Goal: Task Accomplishment & Management: Complete application form

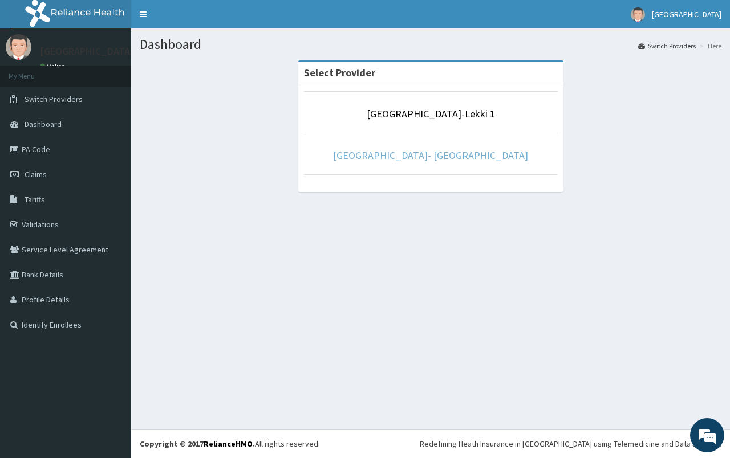
click at [428, 160] on link "Fidei Eye Centre- Ikorodu" at bounding box center [430, 155] width 195 height 13
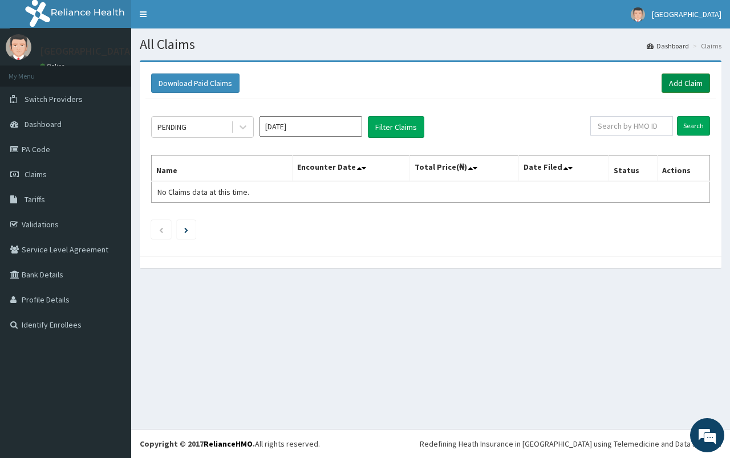
click at [686, 88] on link "Add Claim" at bounding box center [685, 83] width 48 height 19
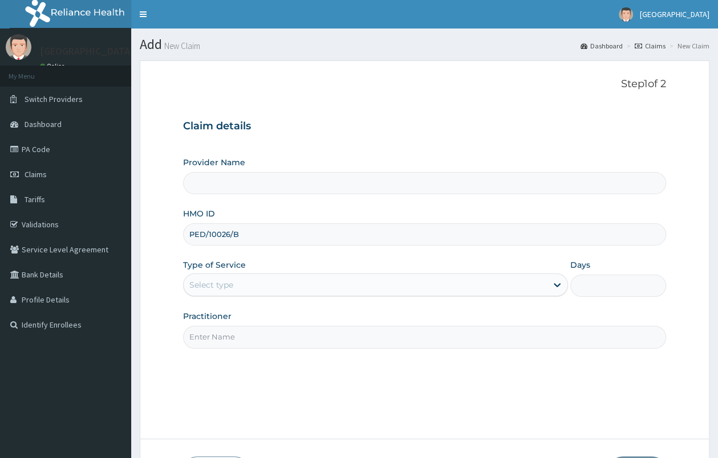
type input "PED/10026/B"
click at [279, 285] on div "Select type" at bounding box center [365, 285] width 363 height 18
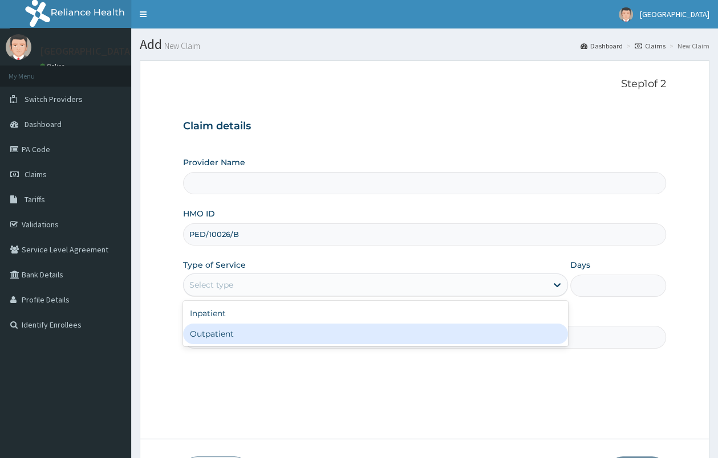
click at [279, 347] on div "Inpatient Outpatient" at bounding box center [375, 324] width 385 height 46
click at [280, 343] on div "Outpatient" at bounding box center [375, 334] width 385 height 21
type input "1"
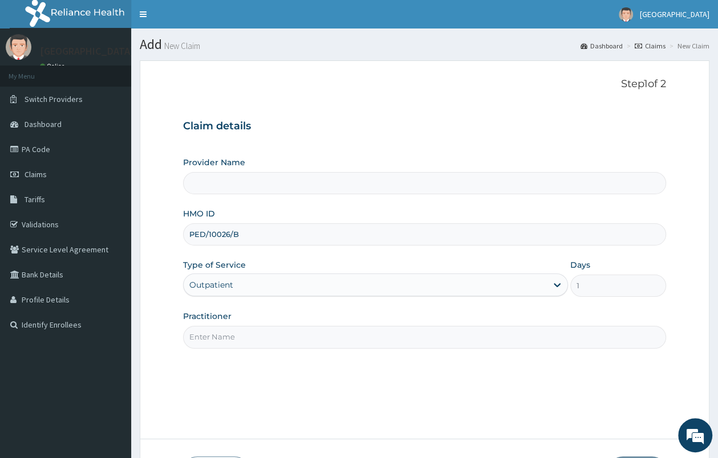
click at [282, 339] on input "Practitioner" at bounding box center [424, 337] width 483 height 22
type input "[GEOGRAPHIC_DATA]- [GEOGRAPHIC_DATA]"
type input "d"
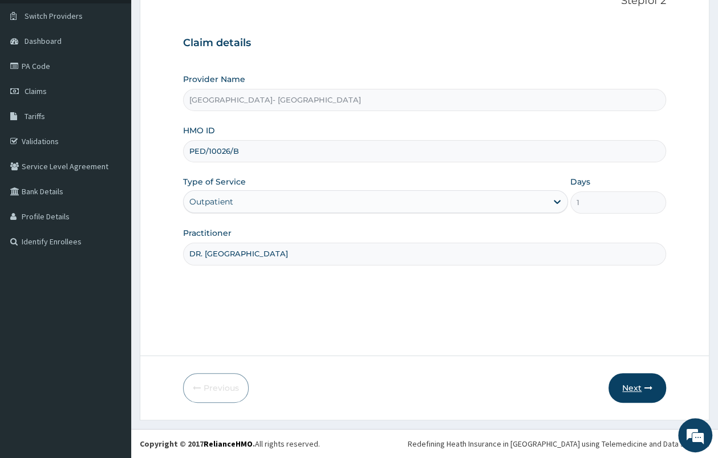
type input "DR. UWA"
click at [623, 389] on button "Next" at bounding box center [637, 388] width 58 height 30
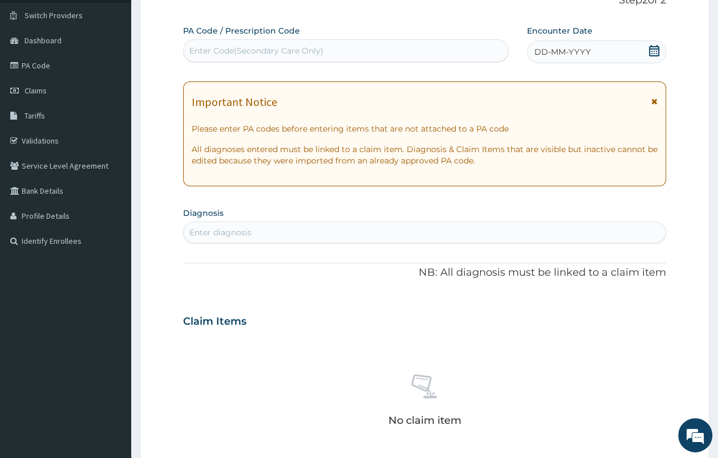
scroll to position [0, 0]
click at [270, 54] on div "Enter Code(Secondary Care Only)" at bounding box center [256, 50] width 134 height 11
paste input "PA/8D6CA0"
type input "PA/8D6CA0"
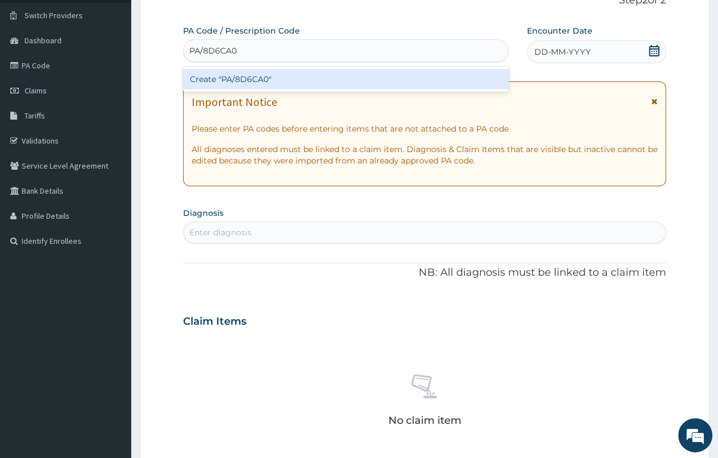
click at [271, 80] on div "Create "PA/8D6CA0"" at bounding box center [346, 79] width 326 height 21
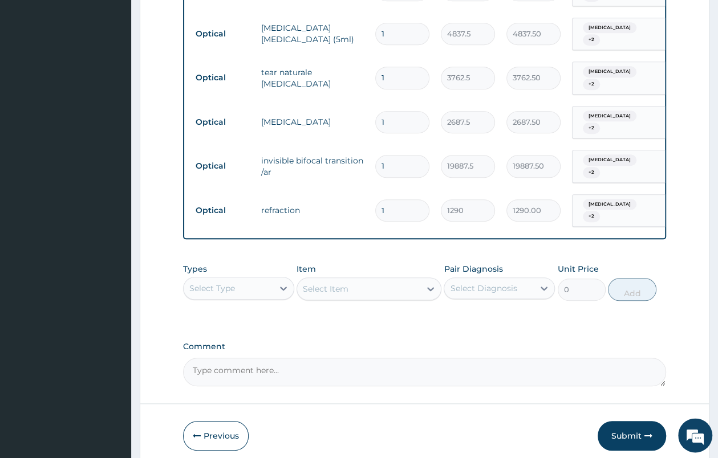
scroll to position [636, 0]
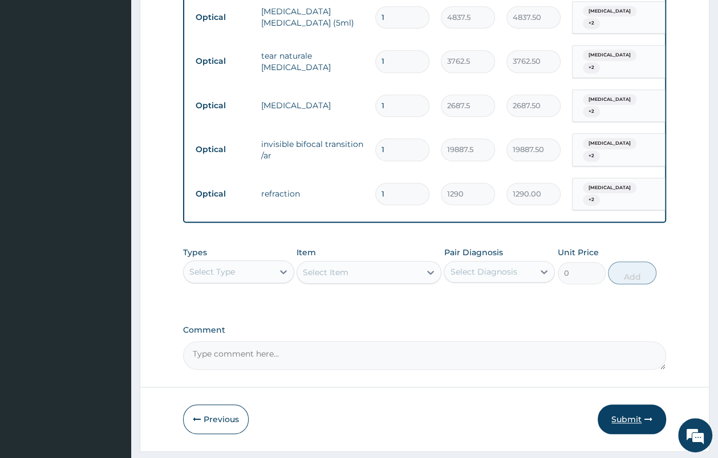
click at [627, 405] on button "Submit" at bounding box center [632, 420] width 68 height 30
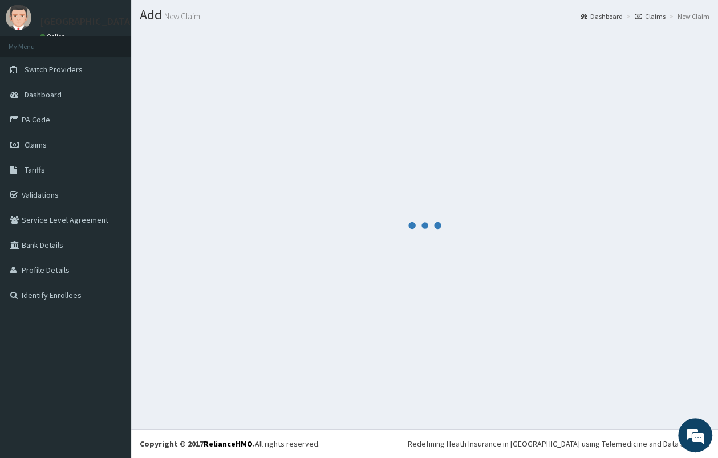
scroll to position [30, 0]
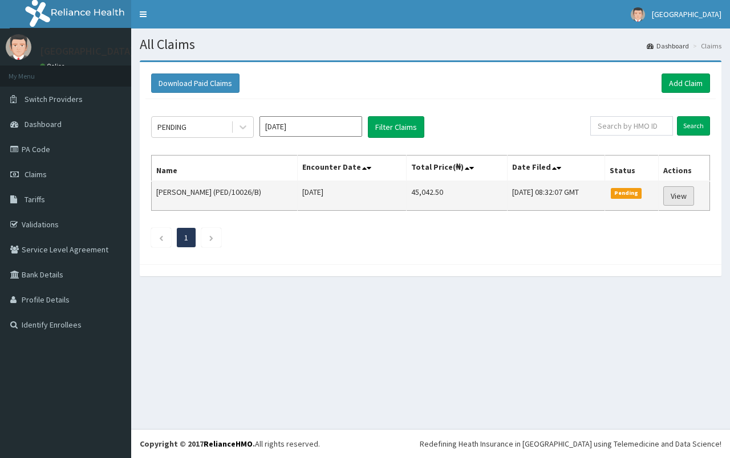
click at [684, 202] on link "View" at bounding box center [678, 195] width 31 height 19
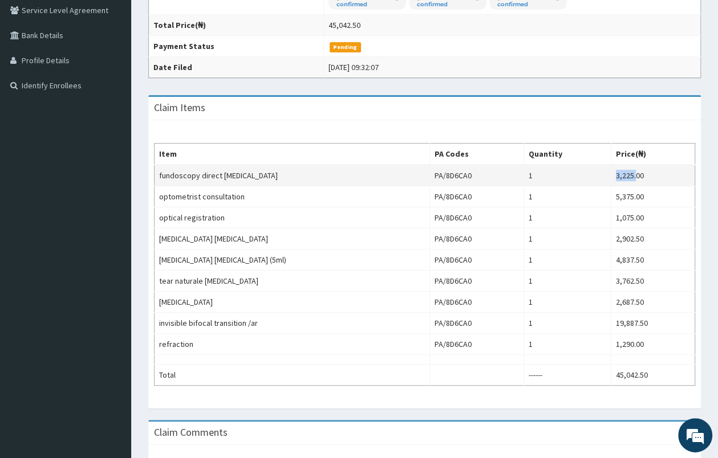
drag, startPoint x: 612, startPoint y: 180, endPoint x: 633, endPoint y: 180, distance: 21.1
click at [633, 180] on td "3,225.00" at bounding box center [653, 176] width 84 height 22
copy td "3,225."
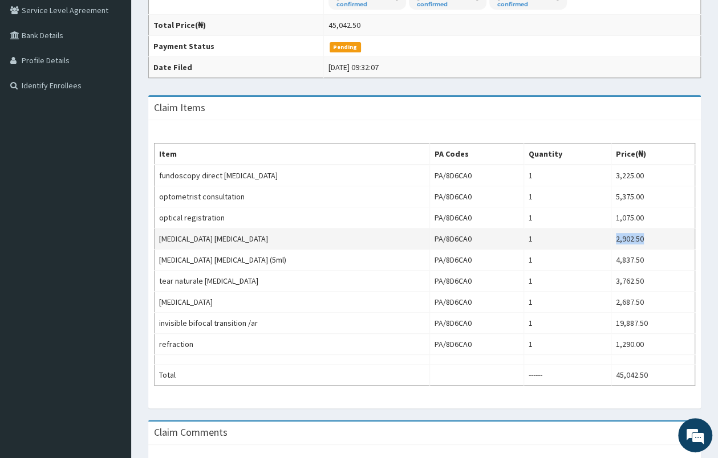
drag, startPoint x: 612, startPoint y: 243, endPoint x: 639, endPoint y: 242, distance: 26.8
click at [639, 242] on td "2,902.50" at bounding box center [653, 239] width 84 height 21
copy td "2,902.50"
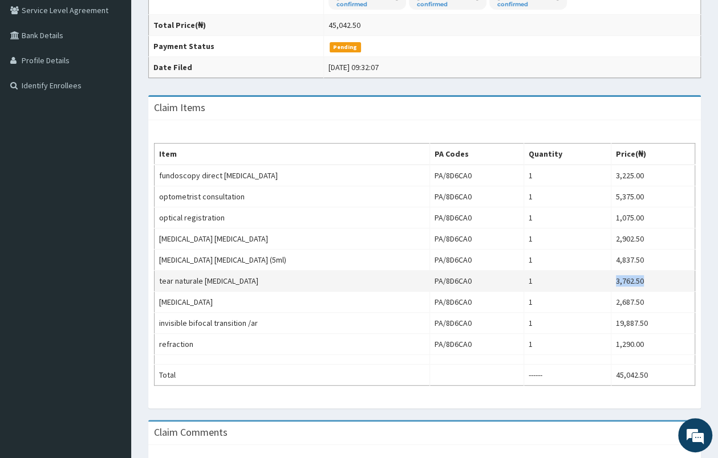
drag, startPoint x: 607, startPoint y: 282, endPoint x: 647, endPoint y: 285, distance: 39.4
click at [647, 285] on tr "tear naturale [MEDICAL_DATA] PA/8D6CA0 1 3,762.50" at bounding box center [425, 281] width 541 height 21
copy tr "3,762.50"
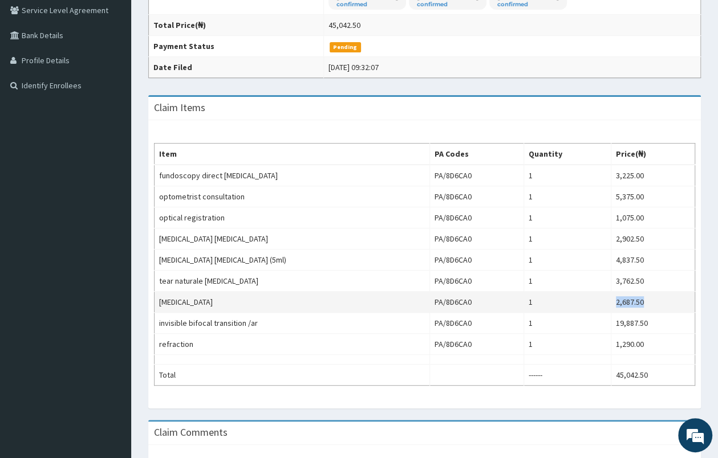
drag, startPoint x: 610, startPoint y: 305, endPoint x: 644, endPoint y: 305, distance: 33.6
click at [644, 305] on td "2,687.50" at bounding box center [653, 302] width 84 height 21
copy td "2,687.50"
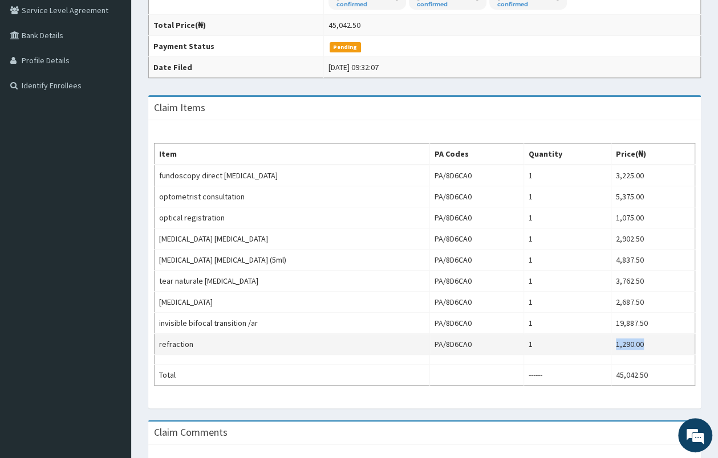
drag, startPoint x: 612, startPoint y: 350, endPoint x: 666, endPoint y: 345, distance: 53.8
click at [666, 345] on td "1,290.00" at bounding box center [653, 344] width 84 height 21
copy td "1,290.00"
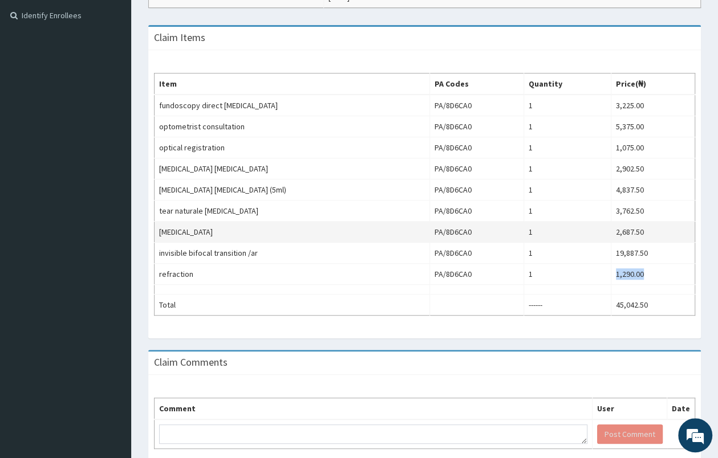
scroll to position [367, 0]
